Goal: Task Accomplishment & Management: Complete application form

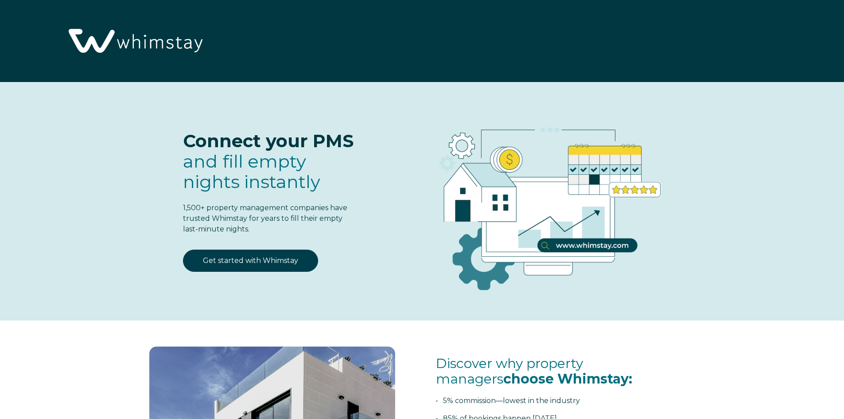
select select "PT"
select select "Standard"
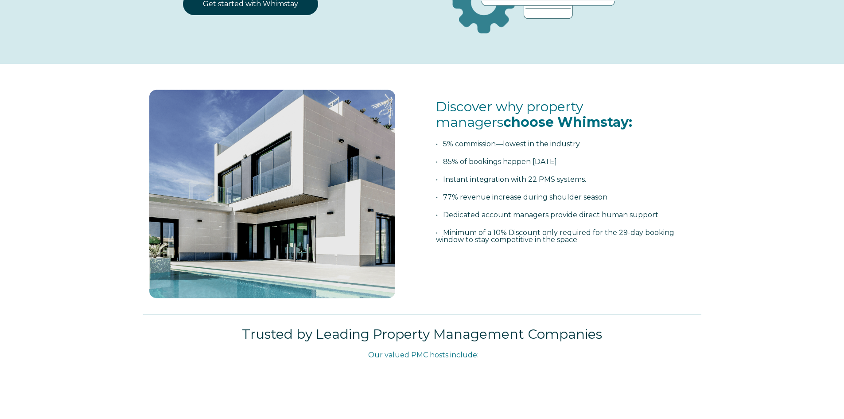
scroll to position [221, 0]
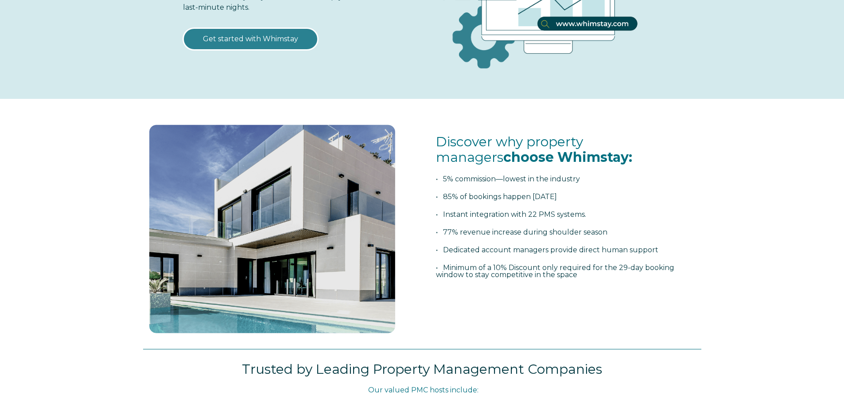
click at [268, 35] on link "Get started with Whimstay" at bounding box center [250, 39] width 135 height 22
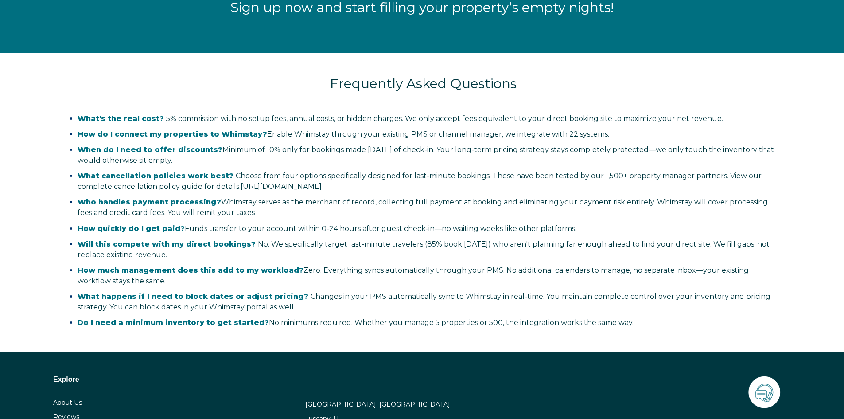
select select "PT"
select select "Standard"
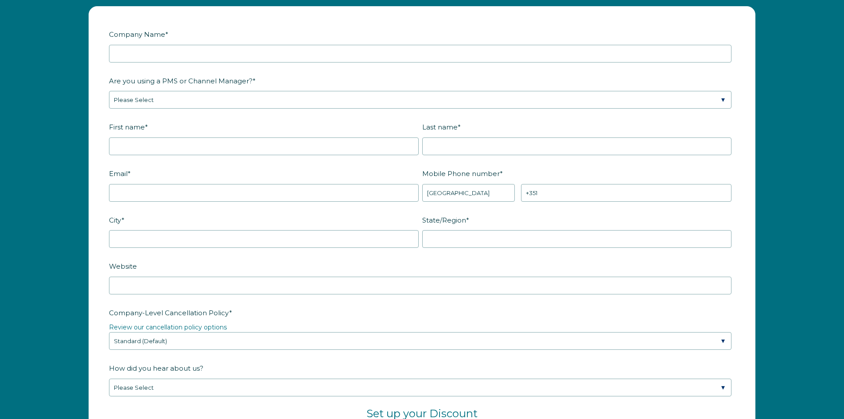
scroll to position [1204, 0]
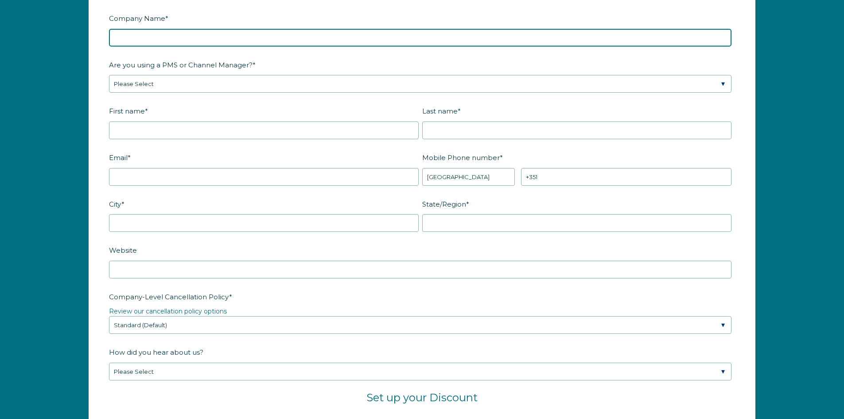
click at [233, 39] on input "Company Name *" at bounding box center [420, 38] width 622 height 18
type input "[PERSON_NAME], Unipessoal Lda."
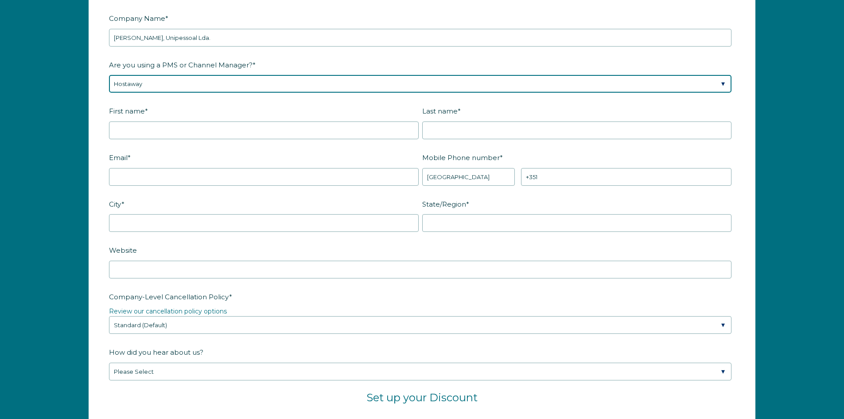
select select "Hostify"
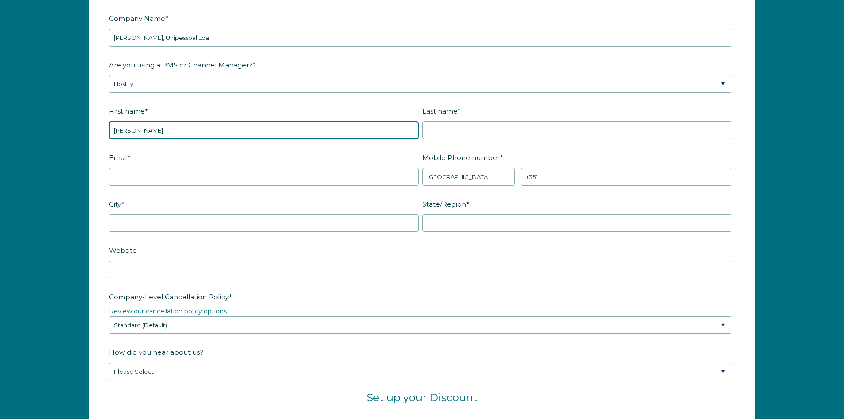
type input "[PERSON_NAME]"
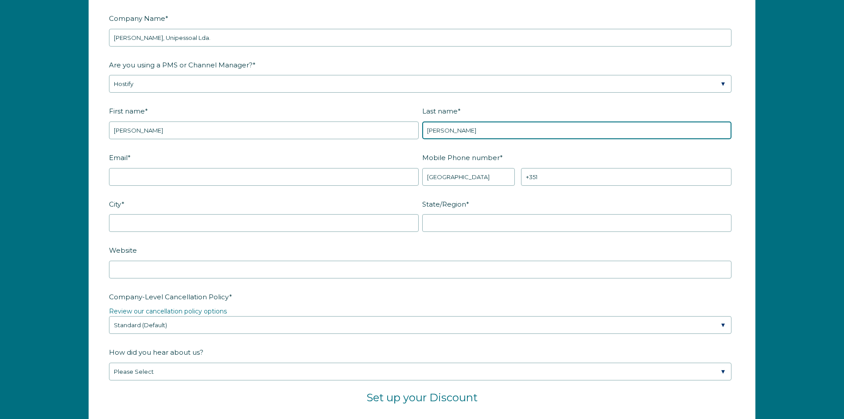
type input "[PERSON_NAME]"
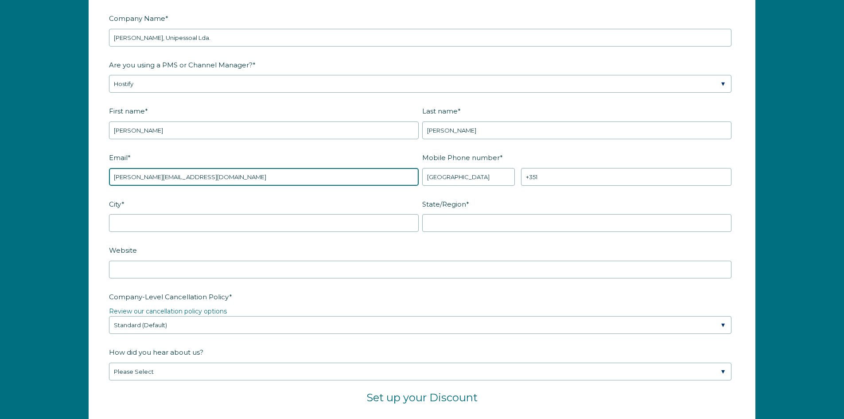
type input "[PERSON_NAME][EMAIL_ADDRESS][DOMAIN_NAME]"
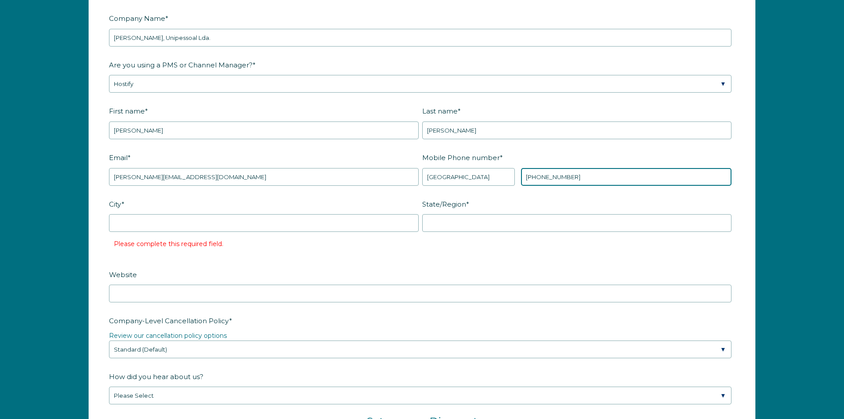
type input "[PHONE_NUMBER]"
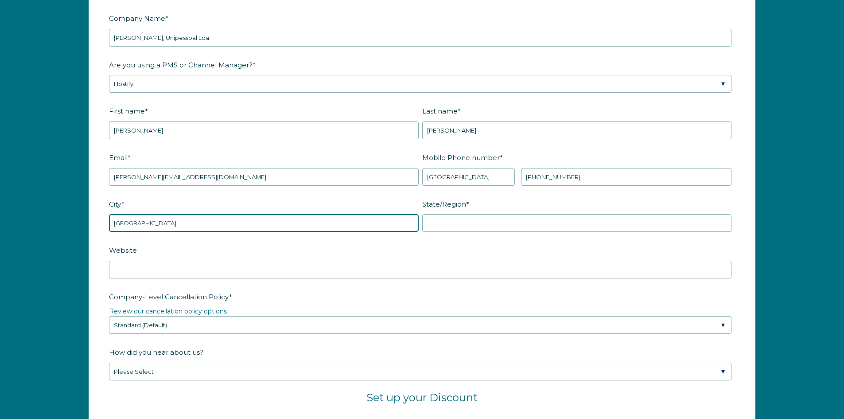
type input "[GEOGRAPHIC_DATA]"
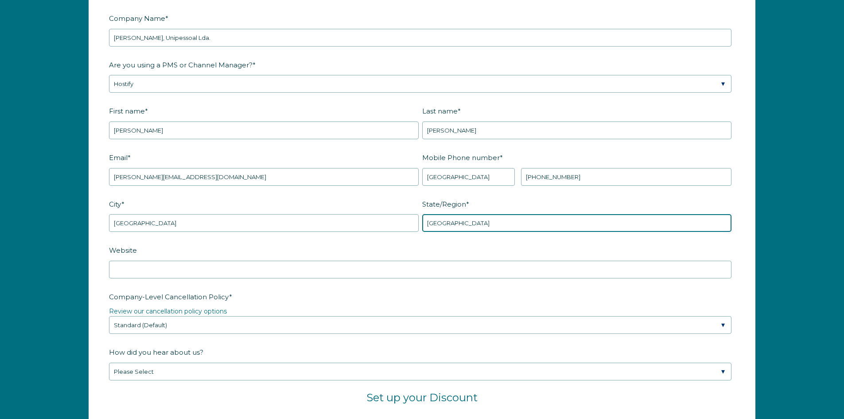
type input "[GEOGRAPHIC_DATA]"
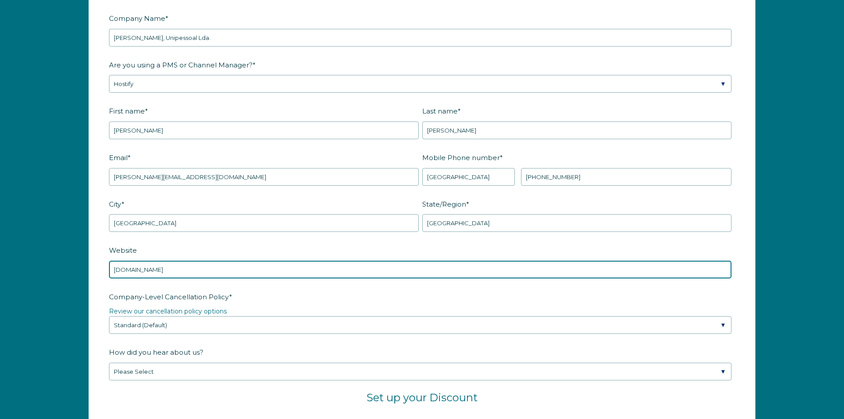
type input "[DOMAIN_NAME]"
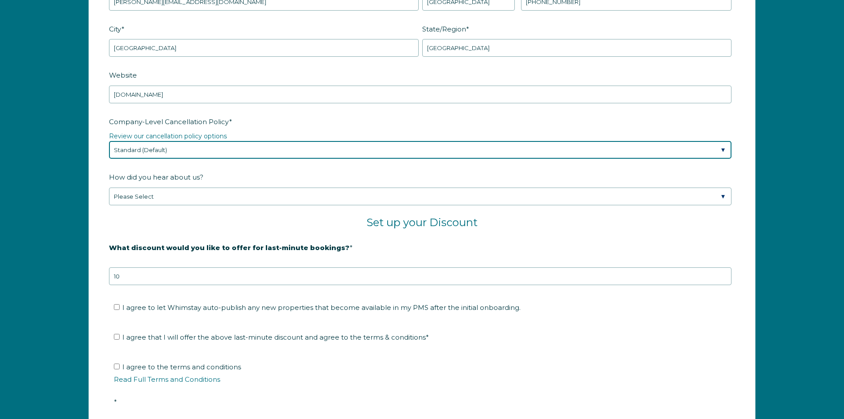
scroll to position [1381, 0]
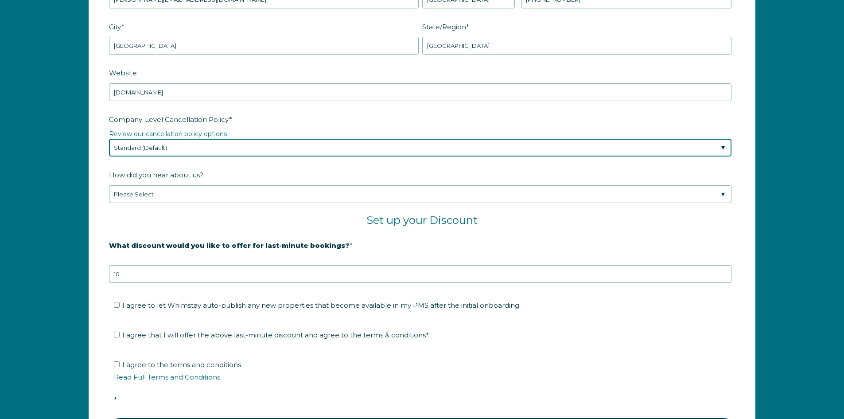
click at [238, 148] on select "Please Select Partial Standard (Default) Moderate Strict" at bounding box center [420, 148] width 622 height 18
click at [241, 146] on select "Please Select Partial Standard (Default) Moderate Strict" at bounding box center [420, 148] width 622 height 18
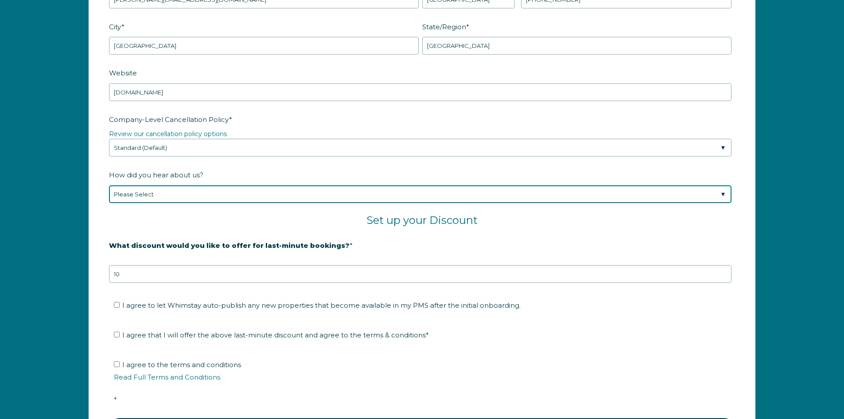
click at [220, 199] on select "Please Select Found Whimstay through a Google search Spoke to a Whimstay salesp…" at bounding box center [420, 194] width 622 height 18
select select "Other"
click at [109, 185] on select "Please Select Found Whimstay through a Google search Spoke to a Whimstay salesp…" at bounding box center [420, 194] width 622 height 18
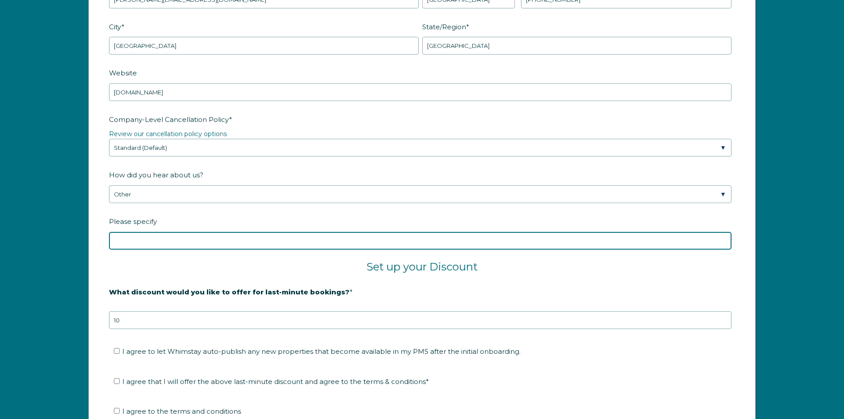
click at [282, 235] on input "Please specify" at bounding box center [420, 241] width 622 height 18
type input "saw it in the Channel section of my PMS"
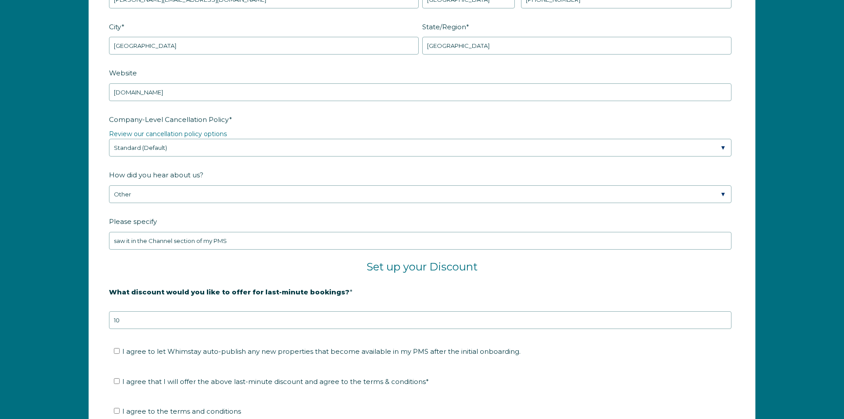
click at [295, 284] on label "What discount would you like to offer for last-minute bookings? *" at bounding box center [422, 292] width 626 height 16
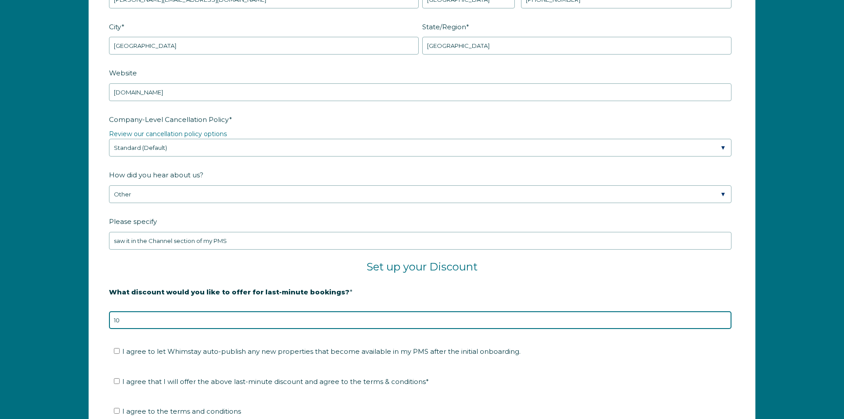
click at [295, 311] on input "10" at bounding box center [420, 320] width 622 height 18
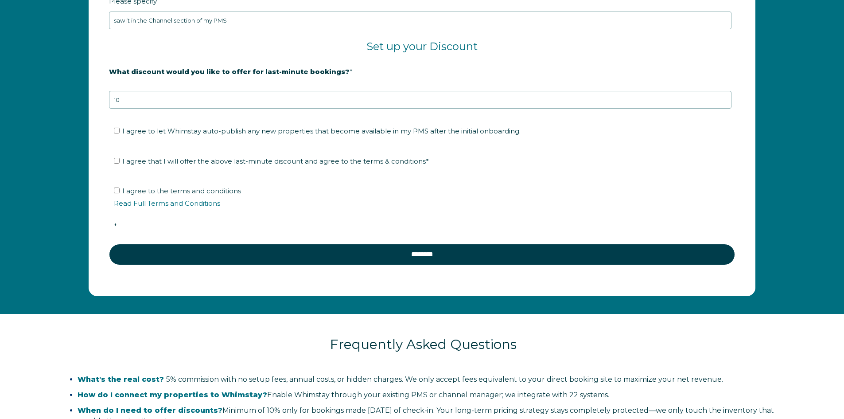
scroll to position [1603, 0]
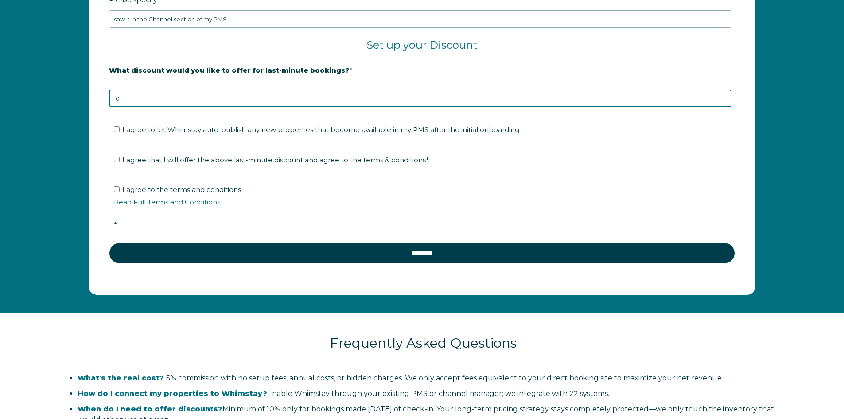
click at [380, 90] on input "10" at bounding box center [420, 98] width 622 height 18
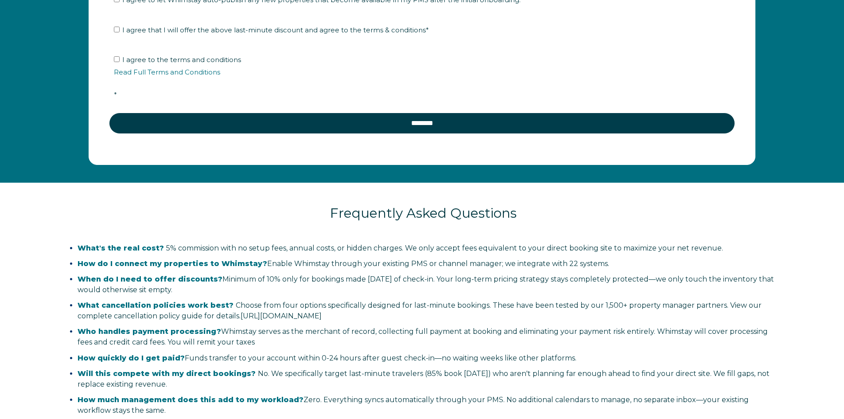
scroll to position [1780, 0]
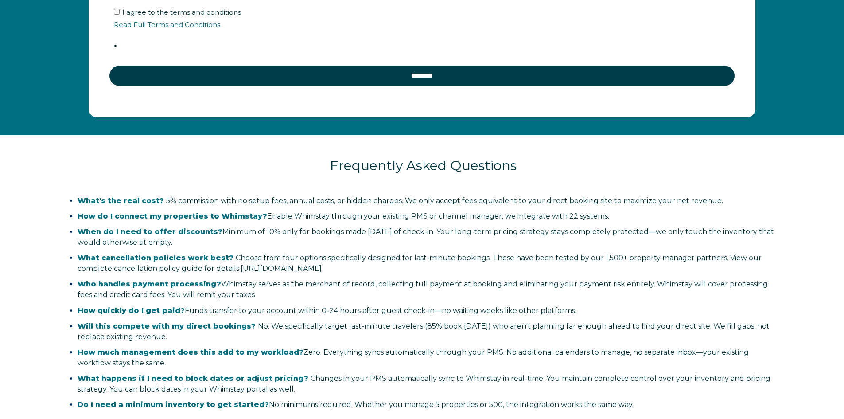
drag, startPoint x: 442, startPoint y: 123, endPoint x: 242, endPoint y: 147, distance: 201.2
click at [242, 147] on div "Frequently Asked Questions" at bounding box center [423, 154] width 722 height 39
